Goal: Information Seeking & Learning: Learn about a topic

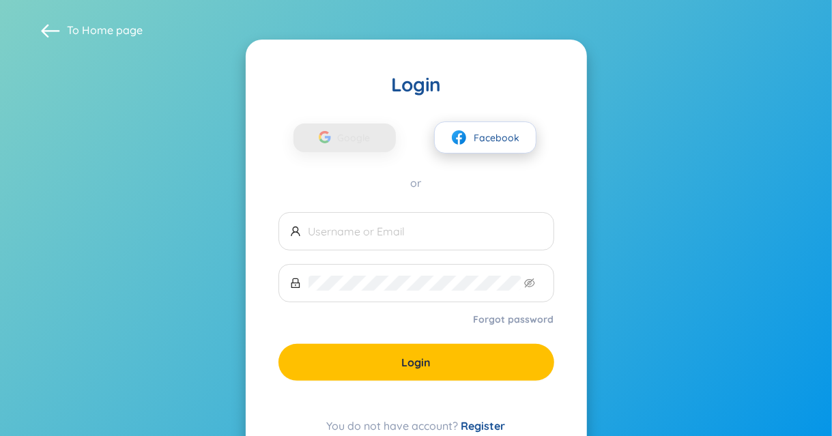
click at [495, 136] on span "Facebook" at bounding box center [497, 137] width 46 height 15
click at [474, 126] on button "Facebook" at bounding box center [485, 137] width 102 height 32
click at [482, 136] on span "Facebook" at bounding box center [497, 137] width 46 height 15
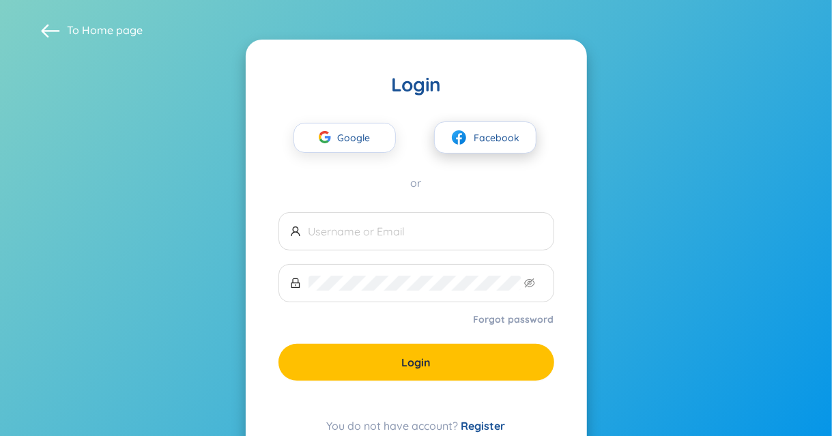
click at [482, 136] on span "Facebook" at bounding box center [497, 137] width 46 height 15
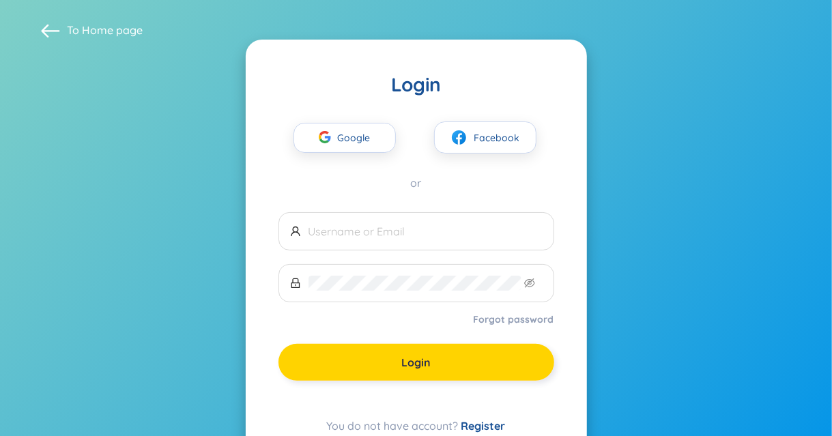
click at [448, 356] on button "Login" at bounding box center [416, 362] width 276 height 37
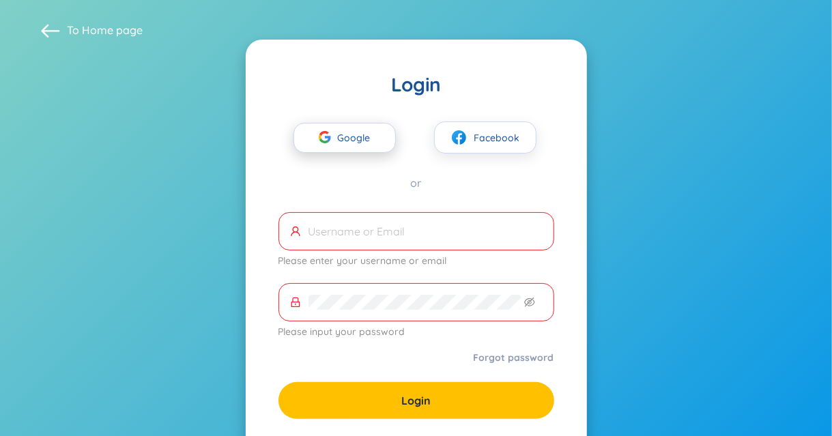
click at [352, 130] on span "Google" at bounding box center [358, 138] width 40 height 29
click at [367, 129] on span "Google" at bounding box center [358, 138] width 40 height 29
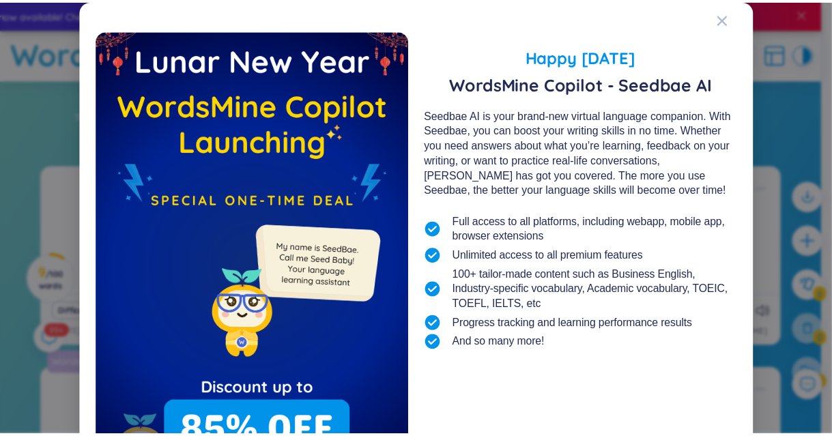
scroll to position [111, 0]
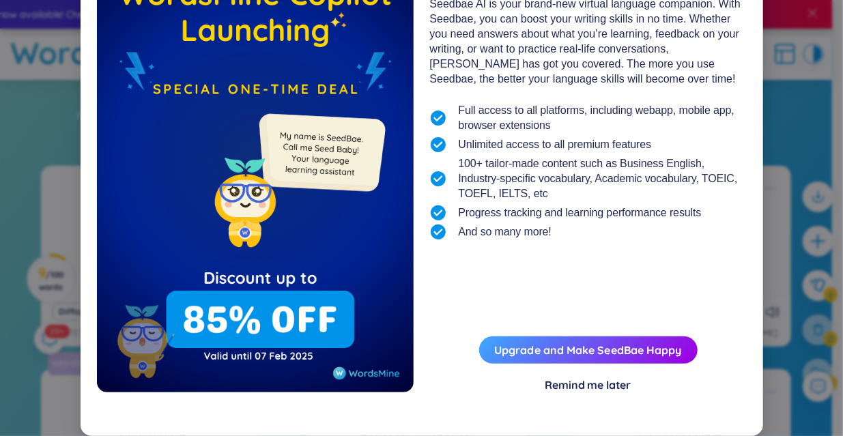
click at [583, 387] on div "Remind me later" at bounding box center [588, 384] width 86 height 15
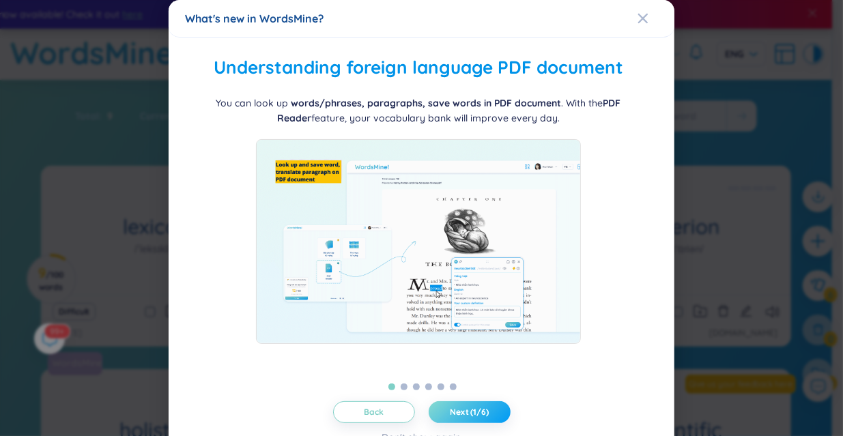
click at [478, 407] on span "Next (1/6)" at bounding box center [469, 412] width 39 height 11
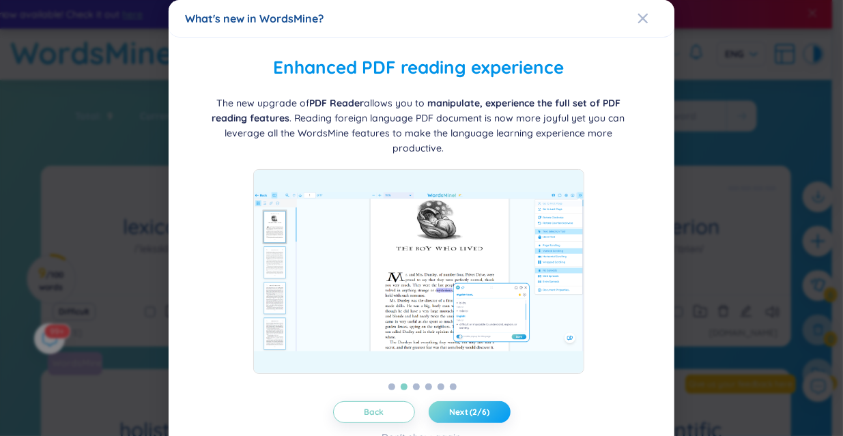
click at [478, 407] on span "Next (2/6)" at bounding box center [469, 412] width 40 height 11
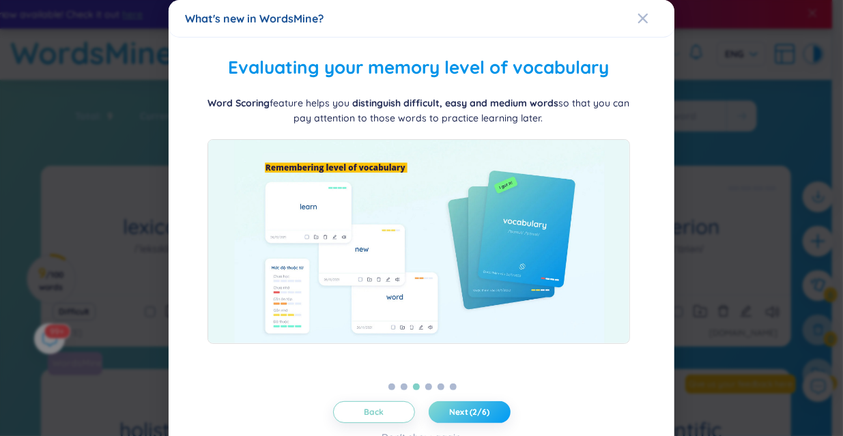
click at [478, 407] on span "Next (2/6)" at bounding box center [469, 412] width 40 height 11
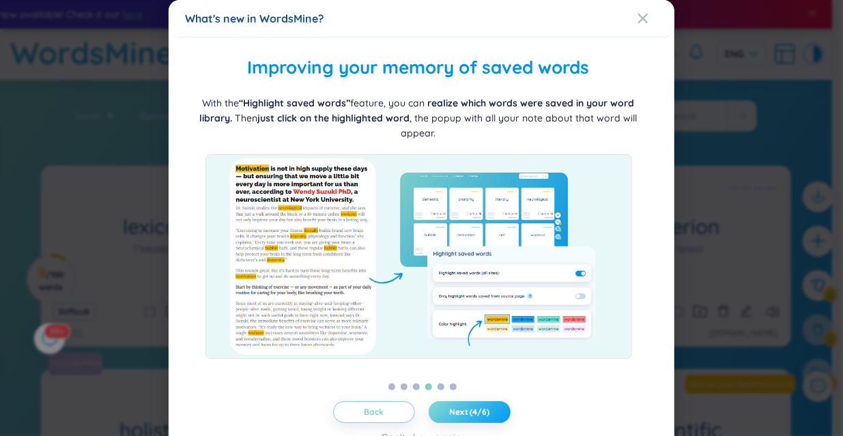
click at [478, 407] on span "Next (4/6)" at bounding box center [469, 412] width 40 height 11
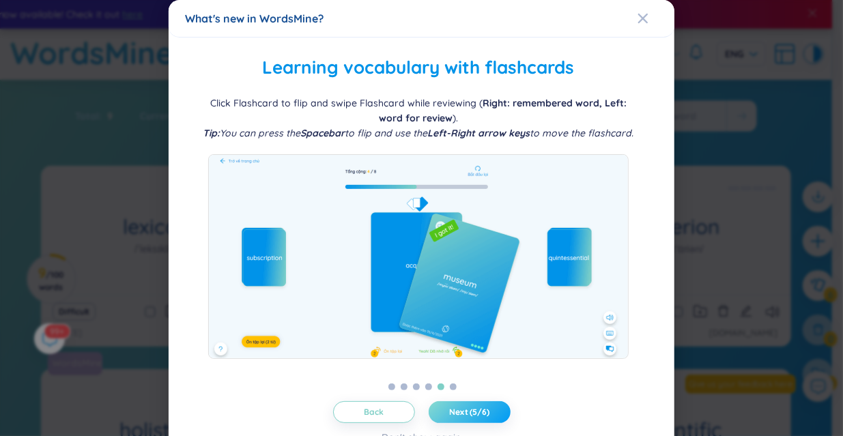
click at [478, 407] on span "Next (5/6)" at bounding box center [469, 412] width 40 height 11
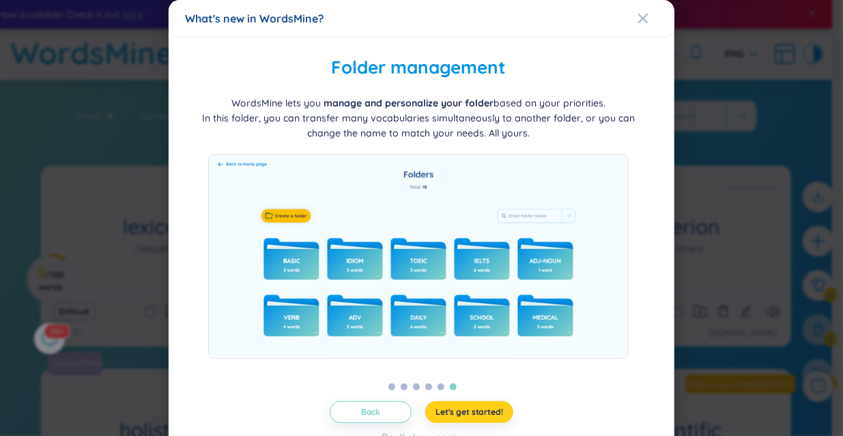
click at [478, 407] on span "Let's get started!" at bounding box center [469, 412] width 68 height 11
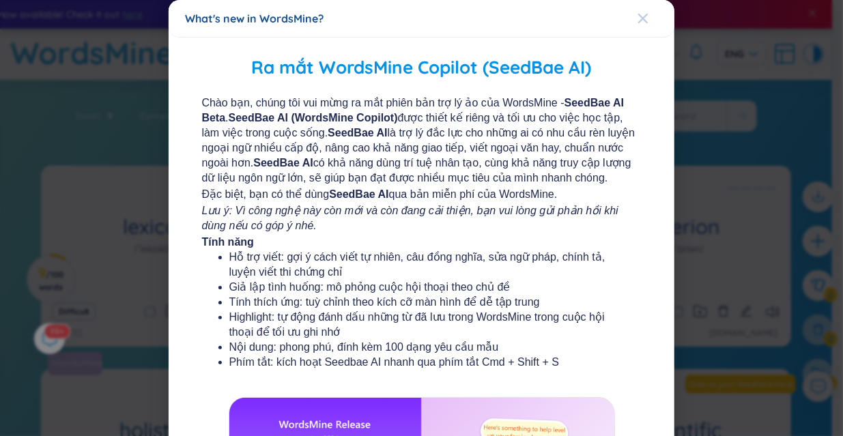
click at [637, 28] on div "Close" at bounding box center [642, 18] width 11 height 37
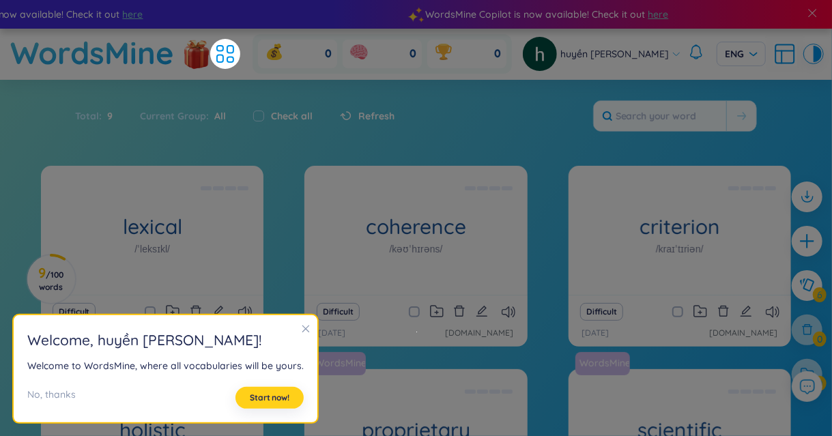
click at [269, 394] on span "Start now!" at bounding box center [270, 397] width 40 height 11
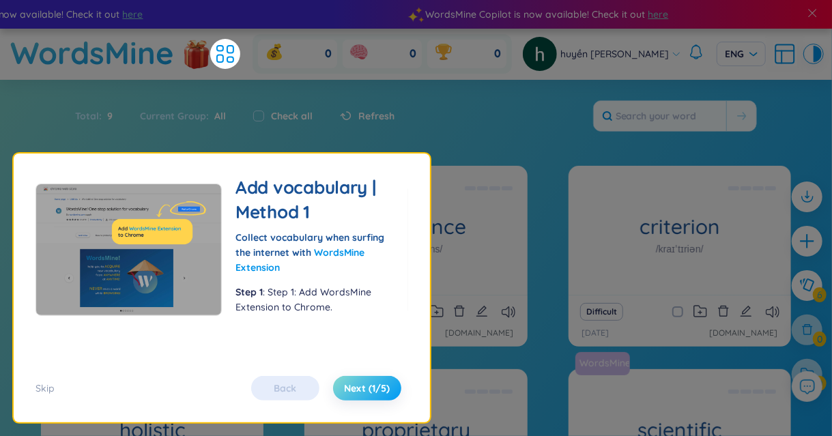
click at [370, 379] on button "Next (1/5)" at bounding box center [367, 388] width 68 height 25
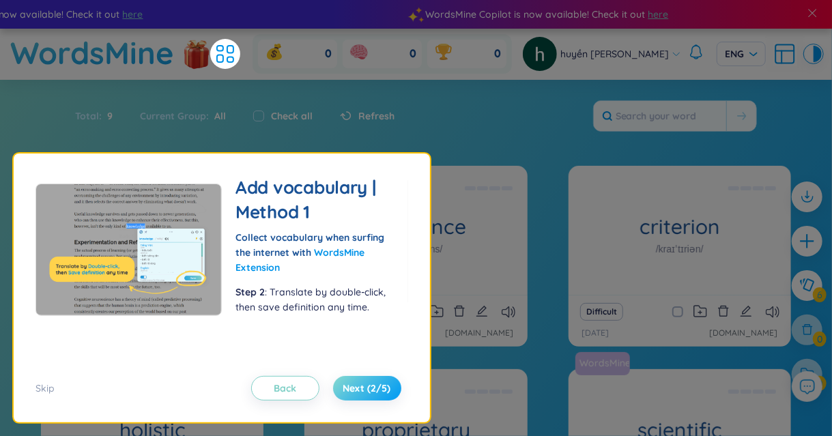
click at [370, 379] on button "Next (2/5)" at bounding box center [367, 388] width 68 height 25
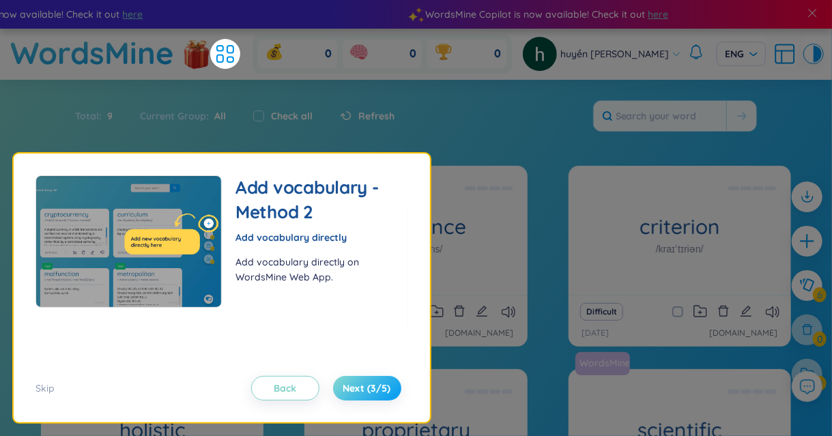
click at [370, 379] on button "Next (3/5)" at bounding box center [367, 388] width 68 height 25
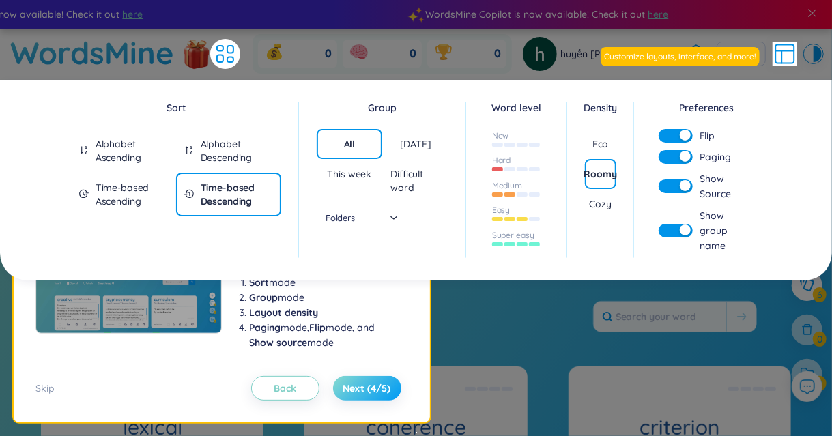
click at [370, 379] on button "Next (4/5)" at bounding box center [367, 388] width 68 height 25
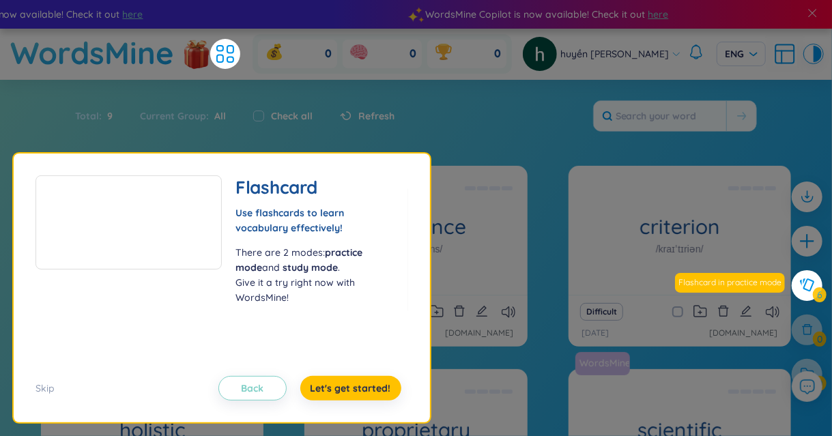
click at [467, 311] on div "Difficult" at bounding box center [415, 311] width 209 height 19
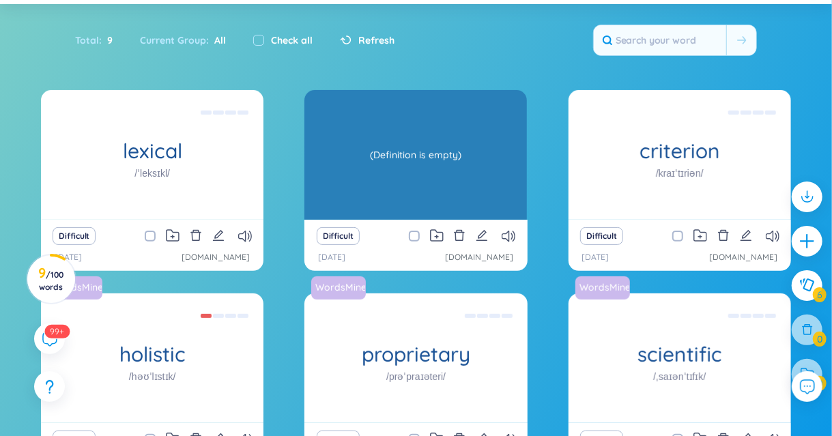
scroll to position [119, 0]
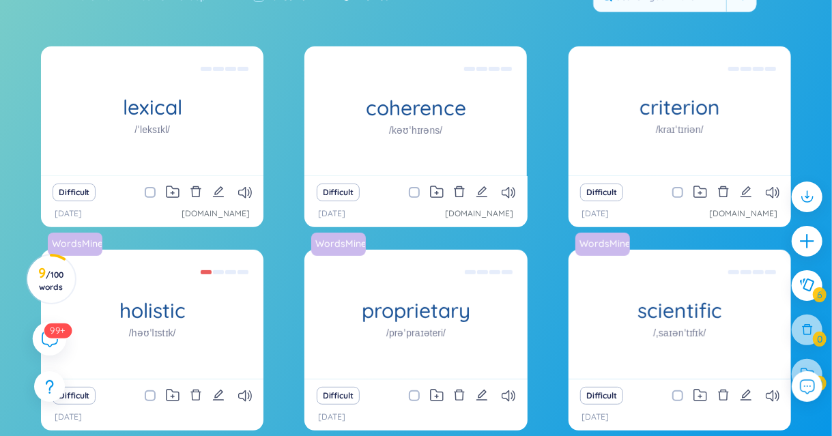
click at [42, 341] on icon at bounding box center [49, 339] width 15 height 15
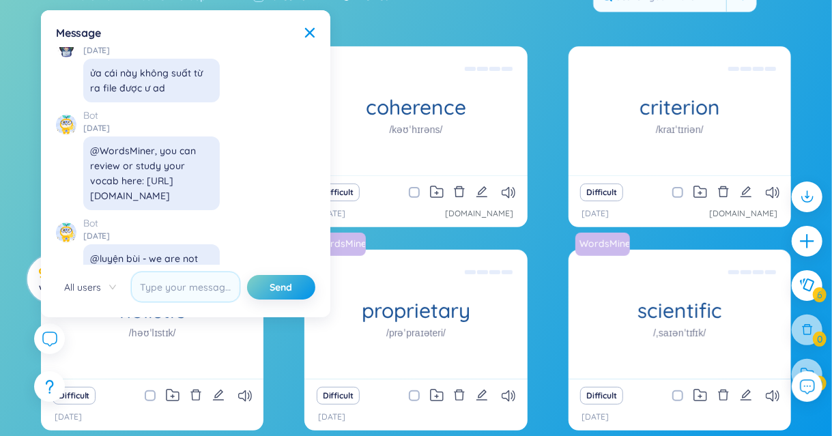
scroll to position [15193, 0]
click at [317, 40] on div "Message X ✨ Hey, I'm Seed Bae , your language learning buddy -- here to sprinkl…" at bounding box center [185, 163] width 273 height 291
click at [313, 31] on icon at bounding box center [309, 32] width 11 height 11
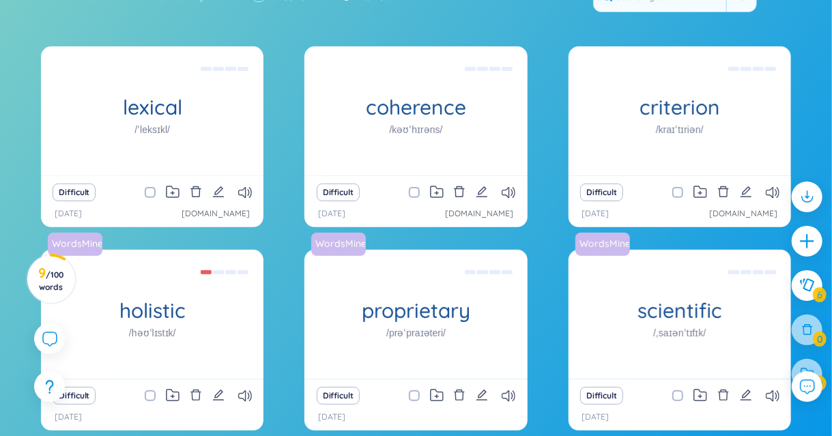
scroll to position [0, 0]
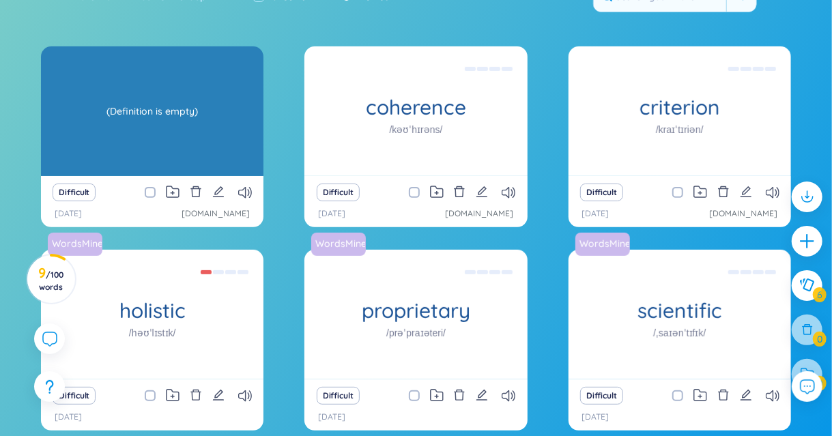
click at [158, 134] on div "(Definition is empty)" at bounding box center [152, 111] width 209 height 123
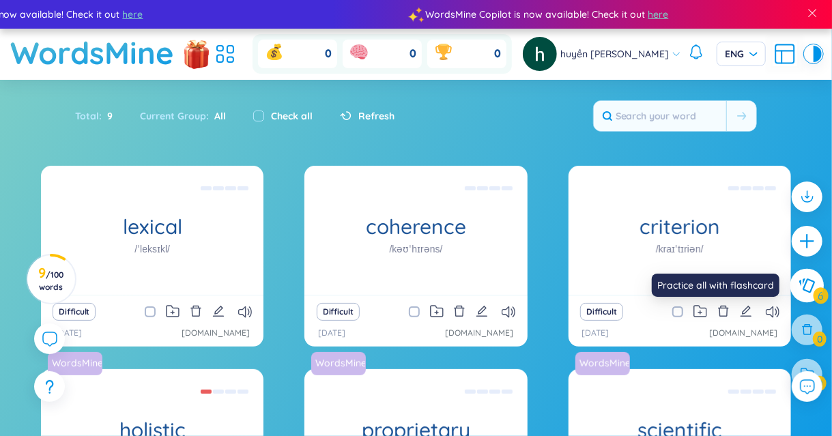
click at [816, 287] on button at bounding box center [807, 285] width 34 height 34
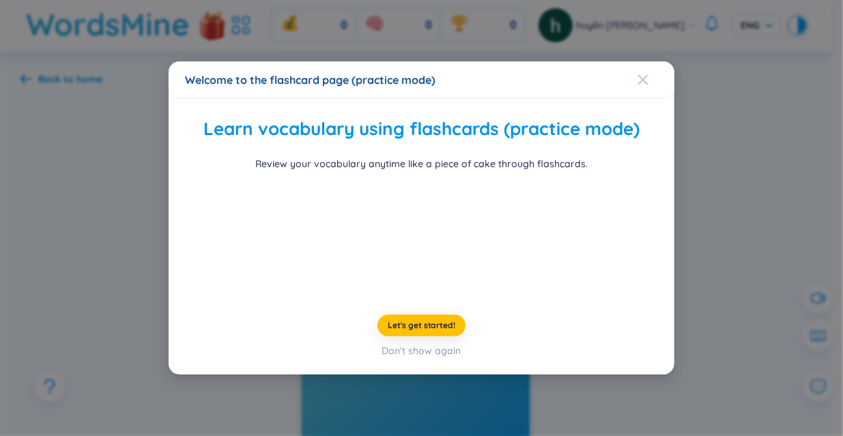
click at [639, 61] on div "Close" at bounding box center [642, 79] width 11 height 37
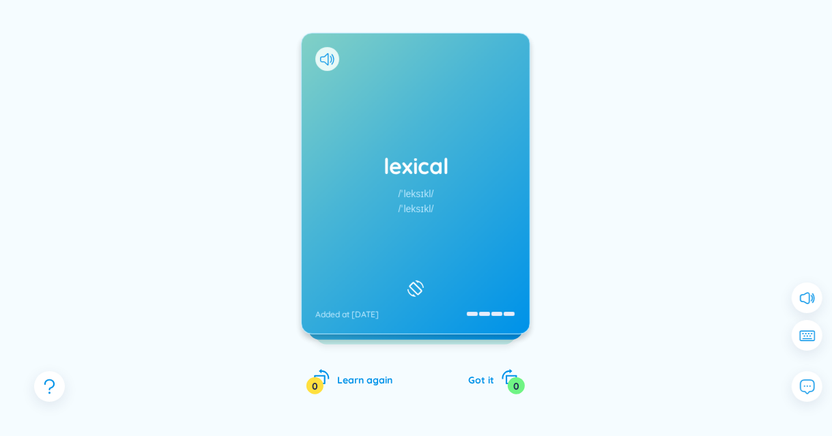
scroll to position [161, 0]
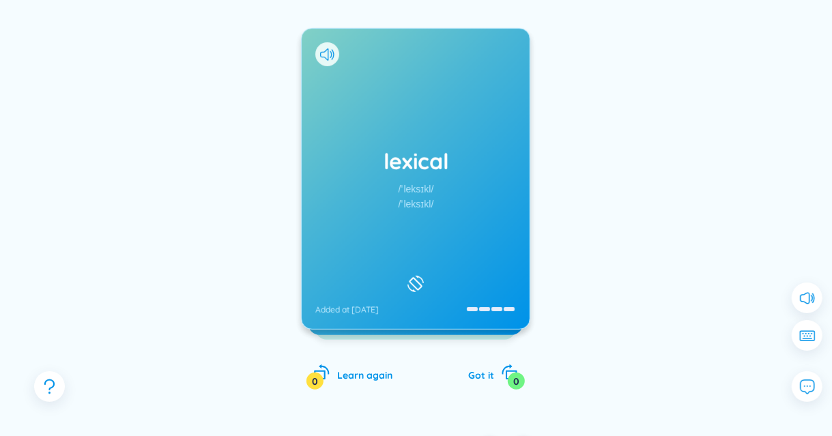
click at [435, 226] on div "lexical /ˈleksɪkl/ /ˈleksɪkl/ Added at 23/7/2025" at bounding box center [416, 179] width 228 height 300
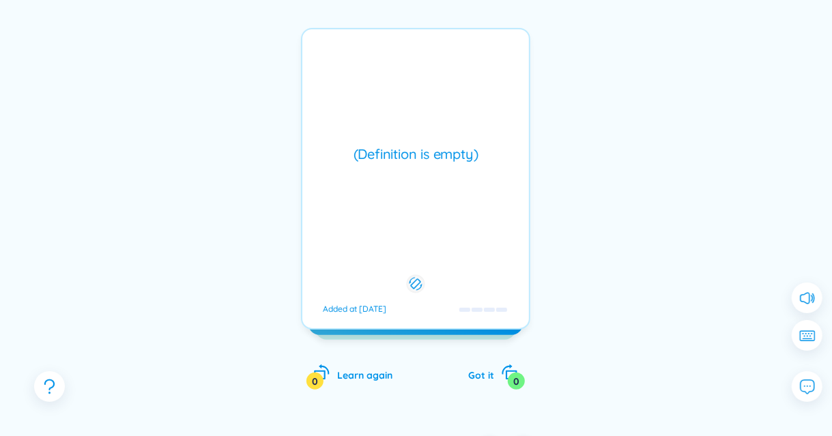
click at [435, 226] on div "(Definition is empty) Added at 23/7/2025" at bounding box center [415, 179] width 229 height 302
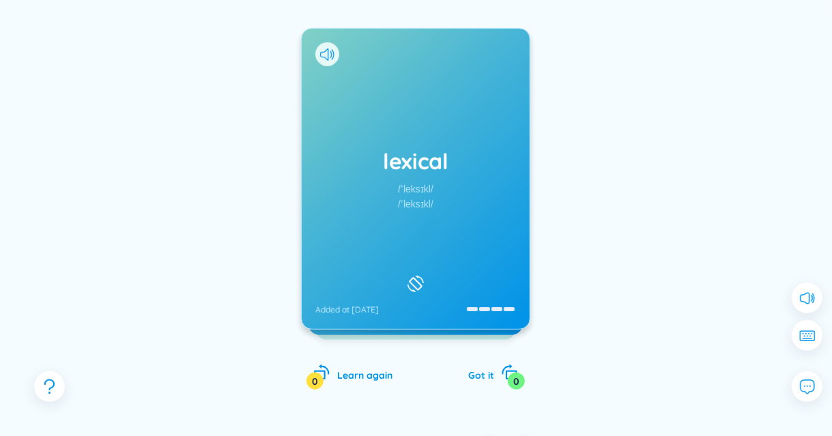
click at [435, 226] on div "lexical /ˈleksɪkl/ /ˈleksɪkl/ Added at 23/7/2025" at bounding box center [416, 179] width 228 height 300
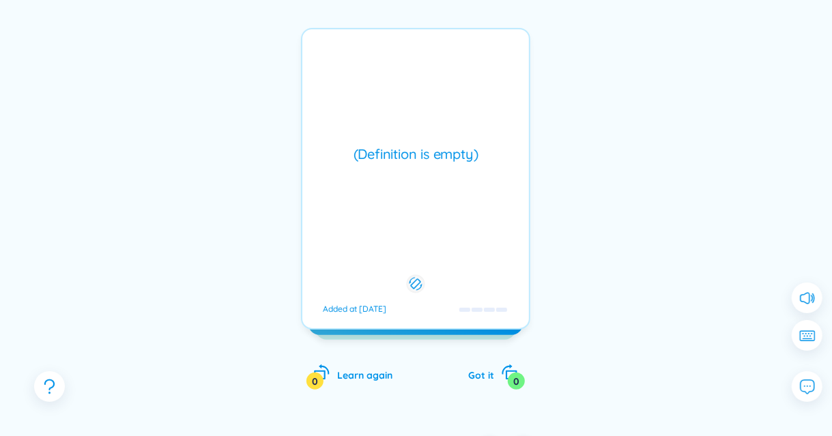
click at [435, 226] on div "(Definition is empty) Added at 23/7/2025" at bounding box center [415, 179] width 229 height 302
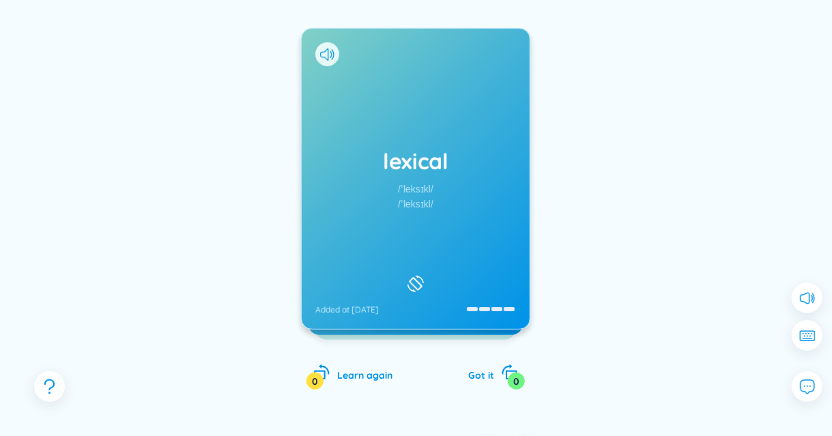
scroll to position [0, 0]
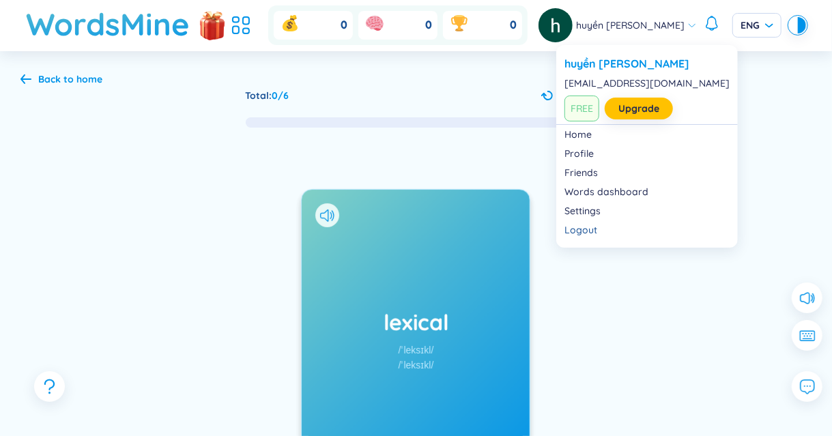
click at [573, 31] on img at bounding box center [555, 25] width 34 height 34
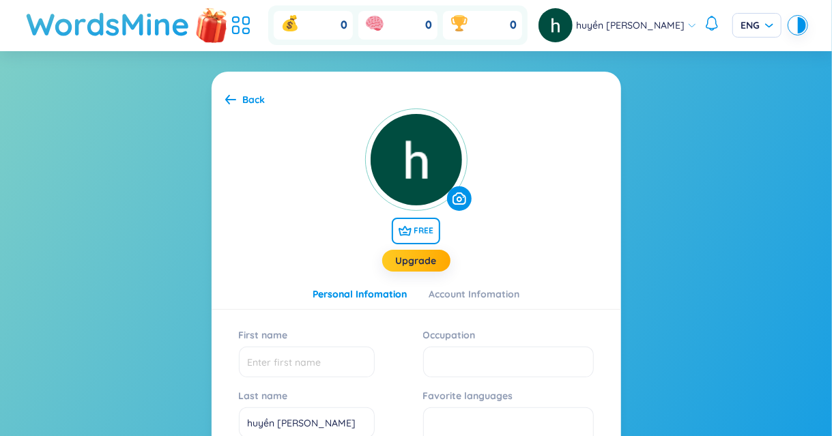
click at [233, 28] on img at bounding box center [212, 24] width 41 height 54
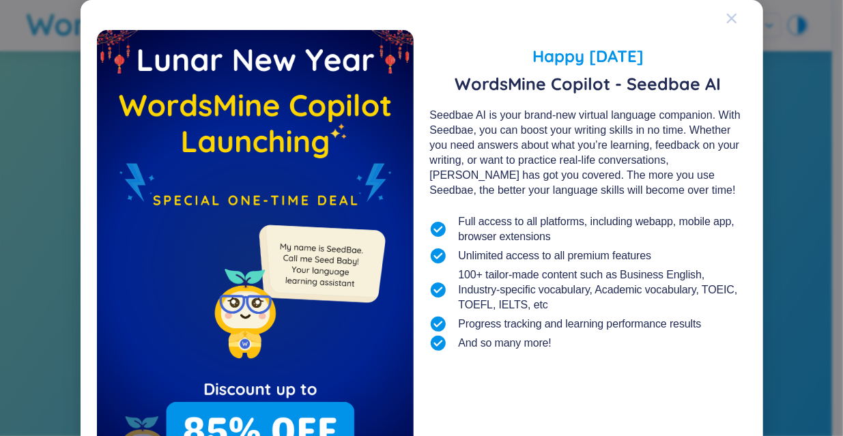
click at [726, 18] on icon "Close" at bounding box center [731, 19] width 10 height 10
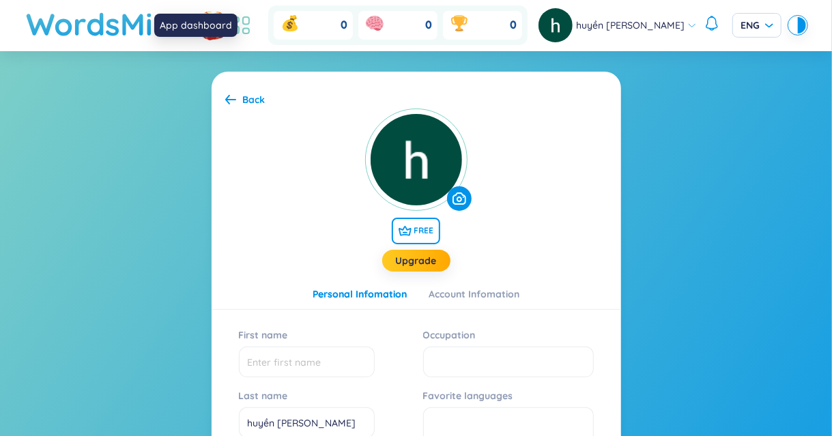
click at [253, 27] on icon at bounding box center [241, 25] width 25 height 25
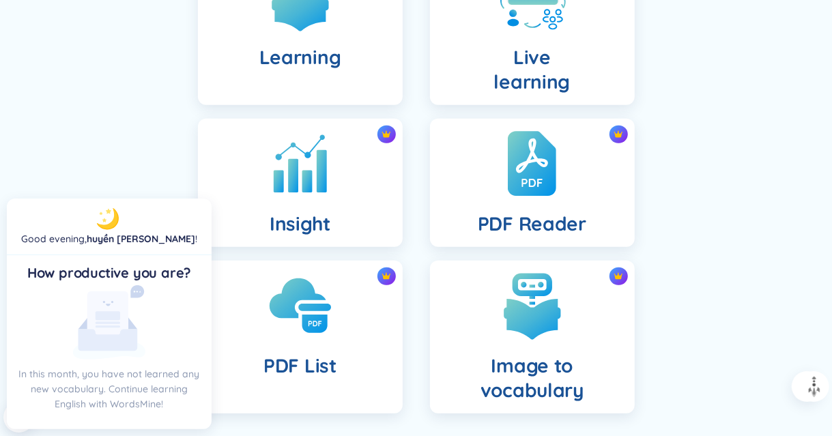
scroll to position [475, 0]
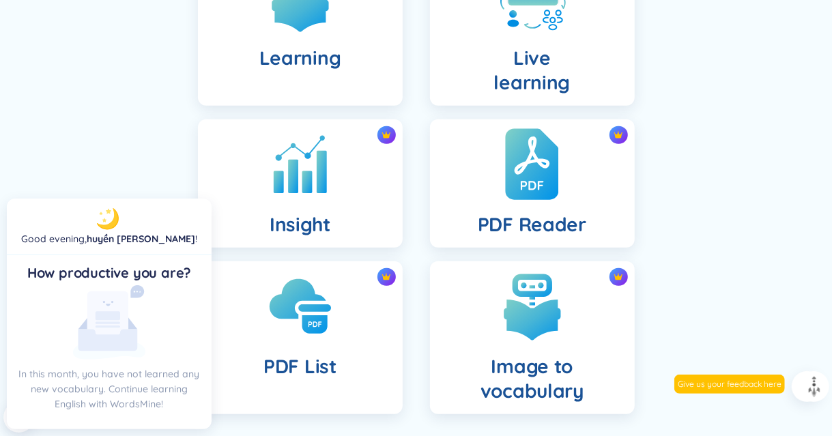
click at [501, 204] on div "PDF Reader" at bounding box center [532, 183] width 205 height 128
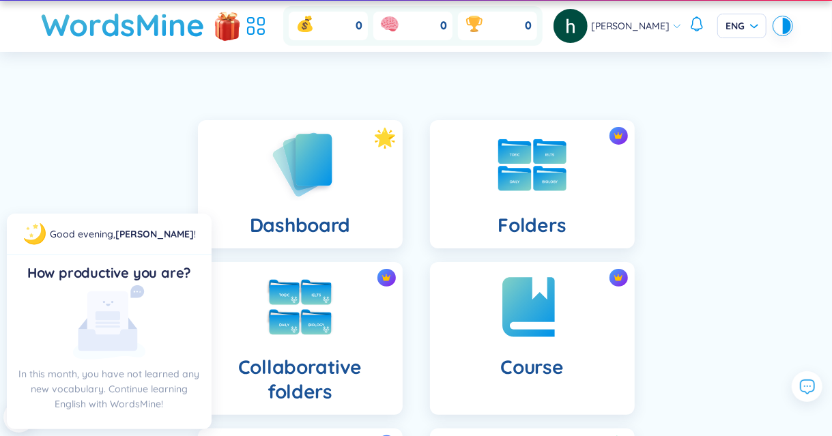
scroll to position [36, 0]
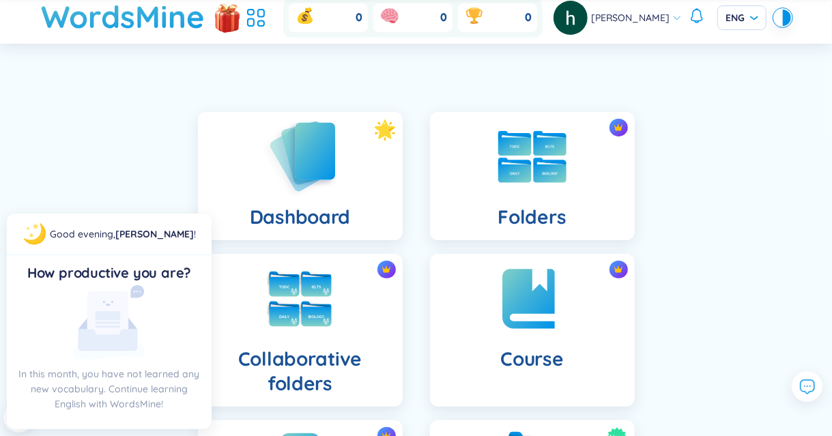
click at [333, 183] on img at bounding box center [300, 156] width 75 height 78
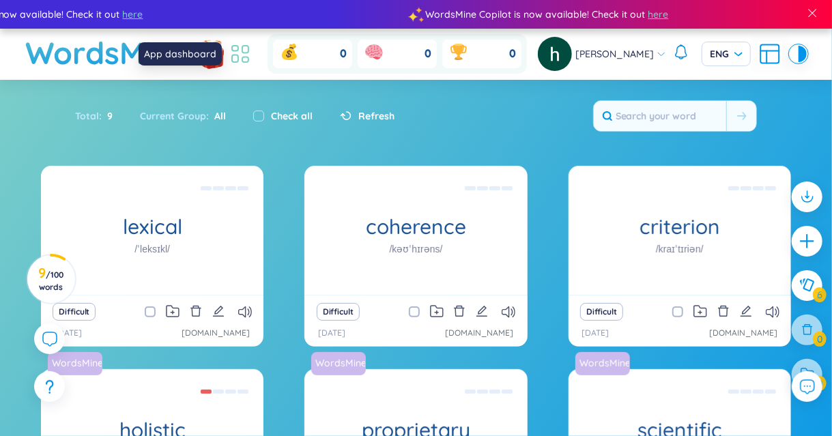
click at [239, 58] on icon at bounding box center [240, 54] width 25 height 25
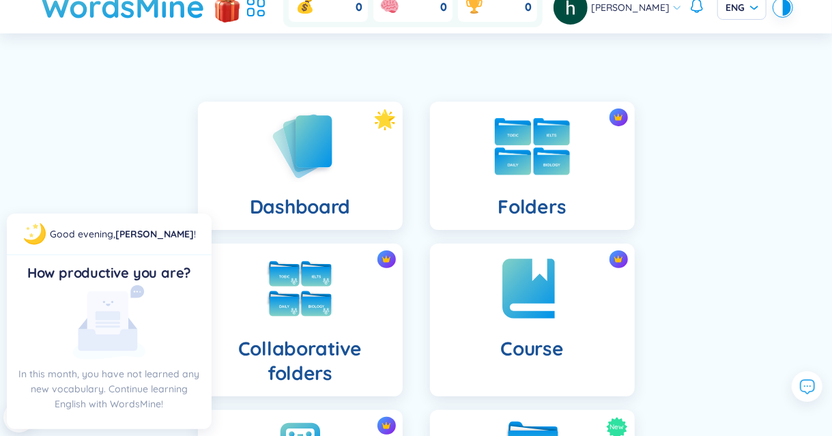
scroll to position [113, 0]
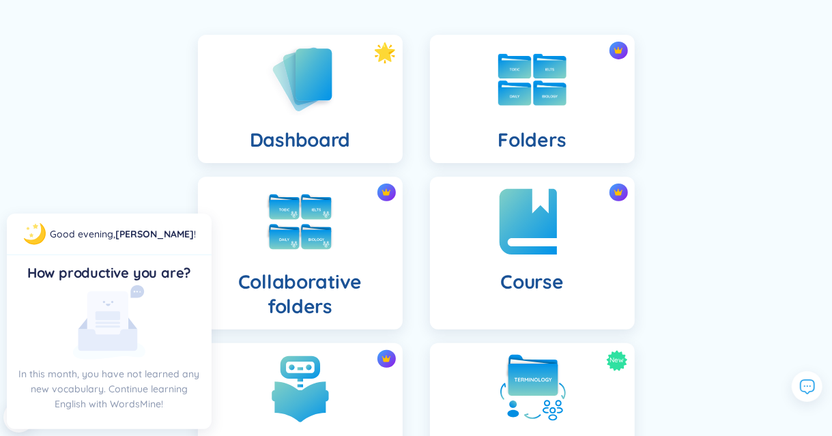
click at [504, 234] on img at bounding box center [532, 221] width 75 height 75
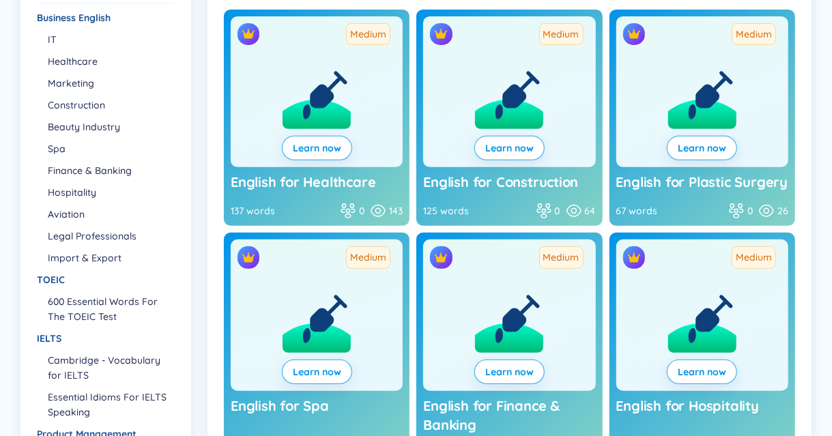
scroll to position [247, 0]
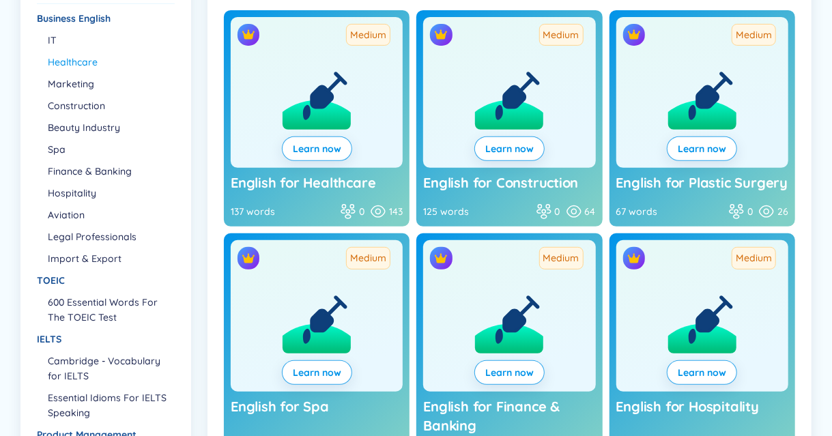
click at [106, 61] on li "Healthcare" at bounding box center [111, 62] width 126 height 15
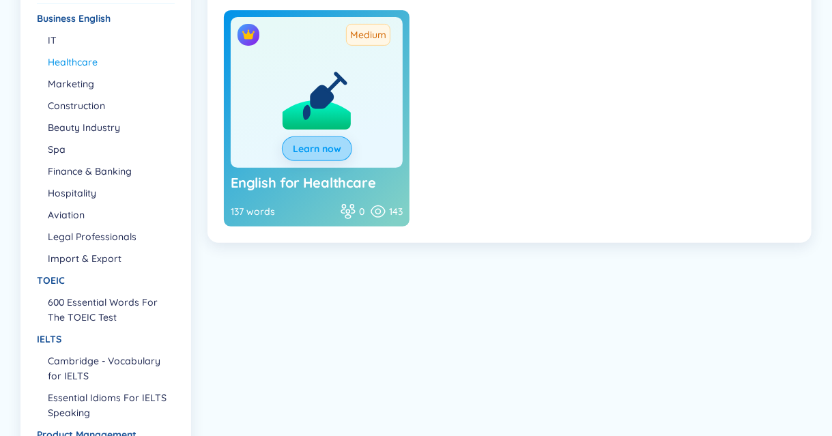
click at [323, 147] on span "Learn now" at bounding box center [317, 149] width 48 height 14
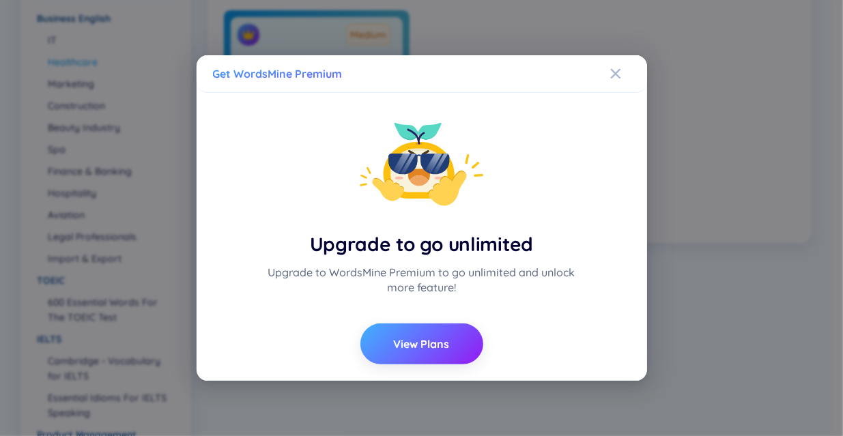
click at [431, 334] on button "View Plans" at bounding box center [421, 343] width 123 height 41
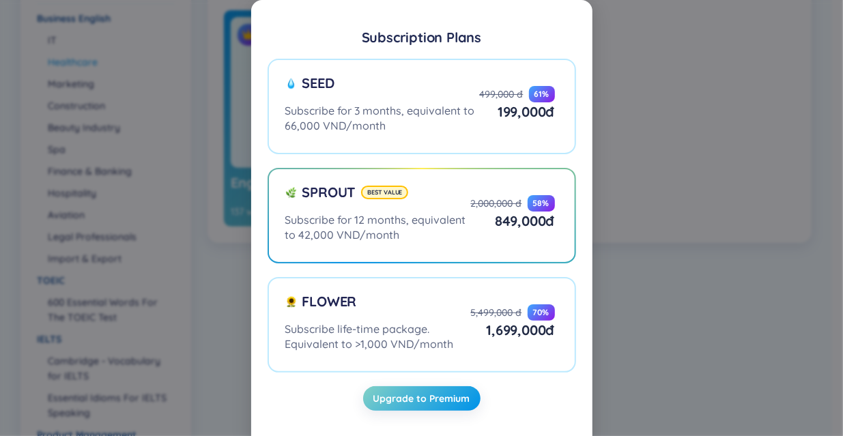
click at [619, 250] on div "Subscription Plans Seed Subscribe for 3 months, equivalent to 66,000 VND/month …" at bounding box center [421, 218] width 843 height 436
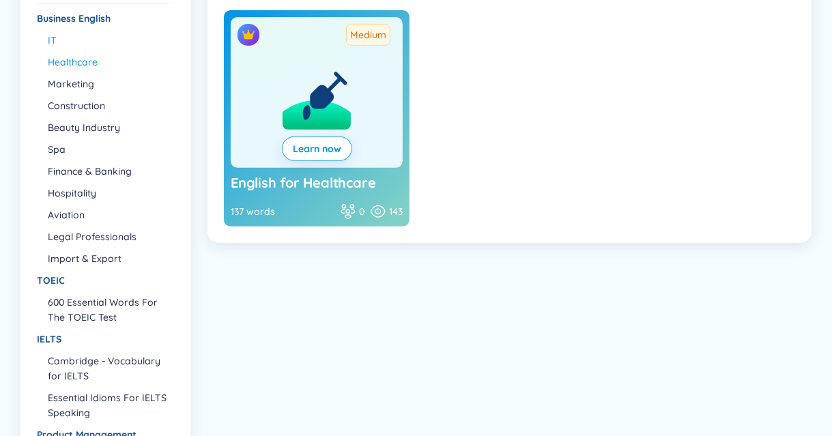
click at [80, 46] on li "IT" at bounding box center [111, 40] width 126 height 15
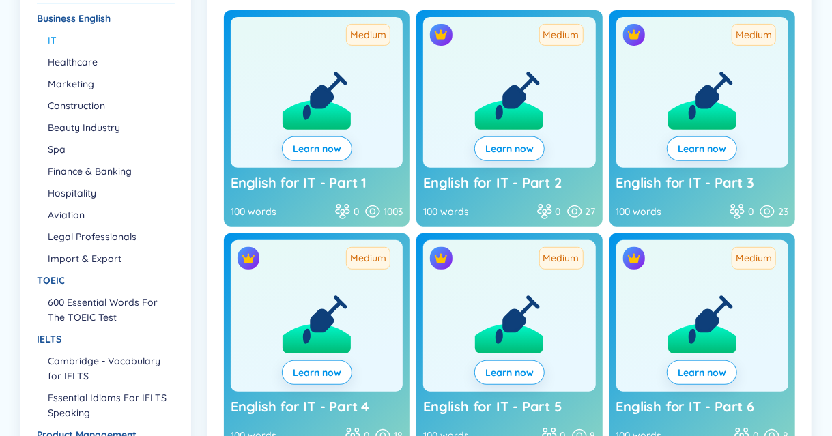
scroll to position [548, 0]
